Goal: Find specific page/section: Find specific page/section

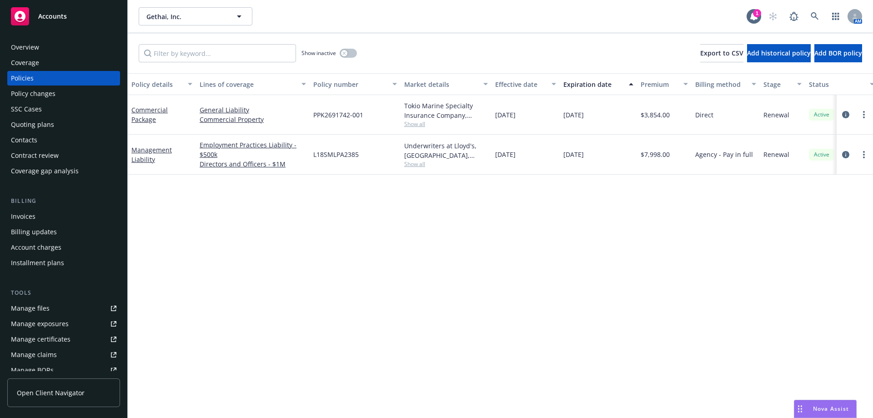
click at [51, 218] on div "Invoices" at bounding box center [63, 216] width 105 height 15
